Goal: Task Accomplishment & Management: Manage account settings

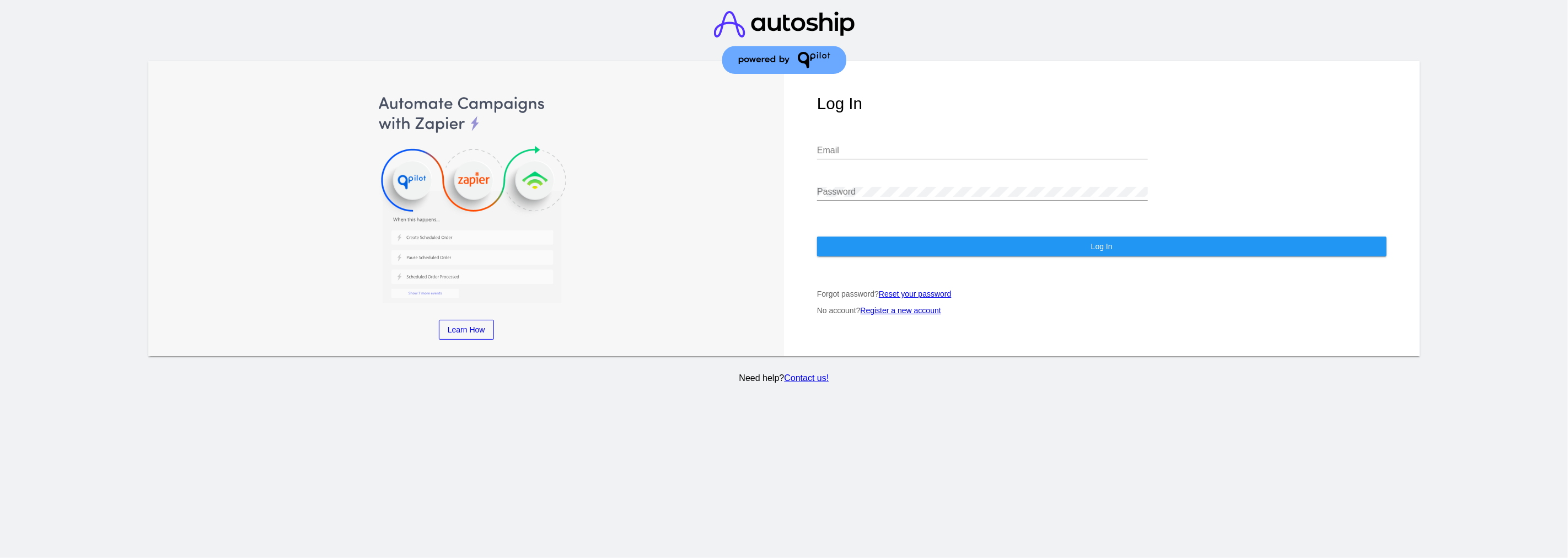
click at [825, 146] on div "Email" at bounding box center [982, 147] width 331 height 25
click at [1015, 146] on input "Email" at bounding box center [982, 150] width 331 height 10
paste input "[EMAIL_ADDRESS][DOMAIN_NAME]"
type input "jr@patternsinthecloud.com"
click at [1013, 186] on div "Password" at bounding box center [982, 188] width 331 height 25
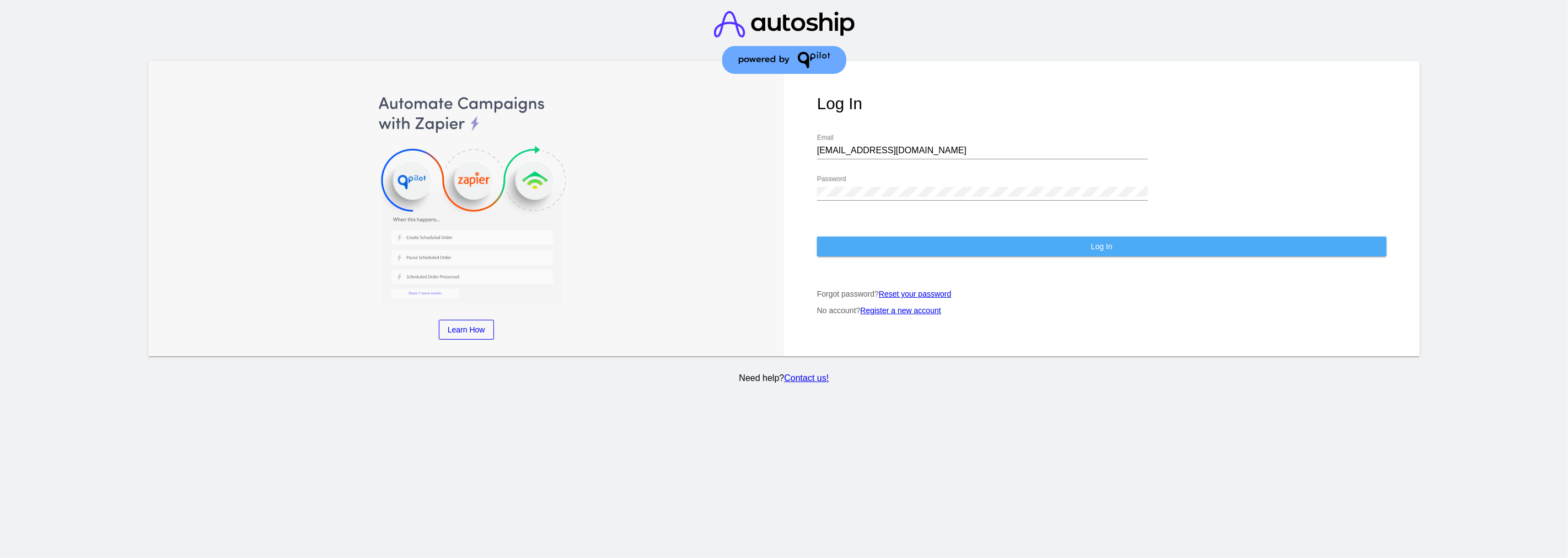
click at [1003, 237] on button "Log In" at bounding box center [1102, 246] width 570 height 20
